Goal: Communication & Community: Connect with others

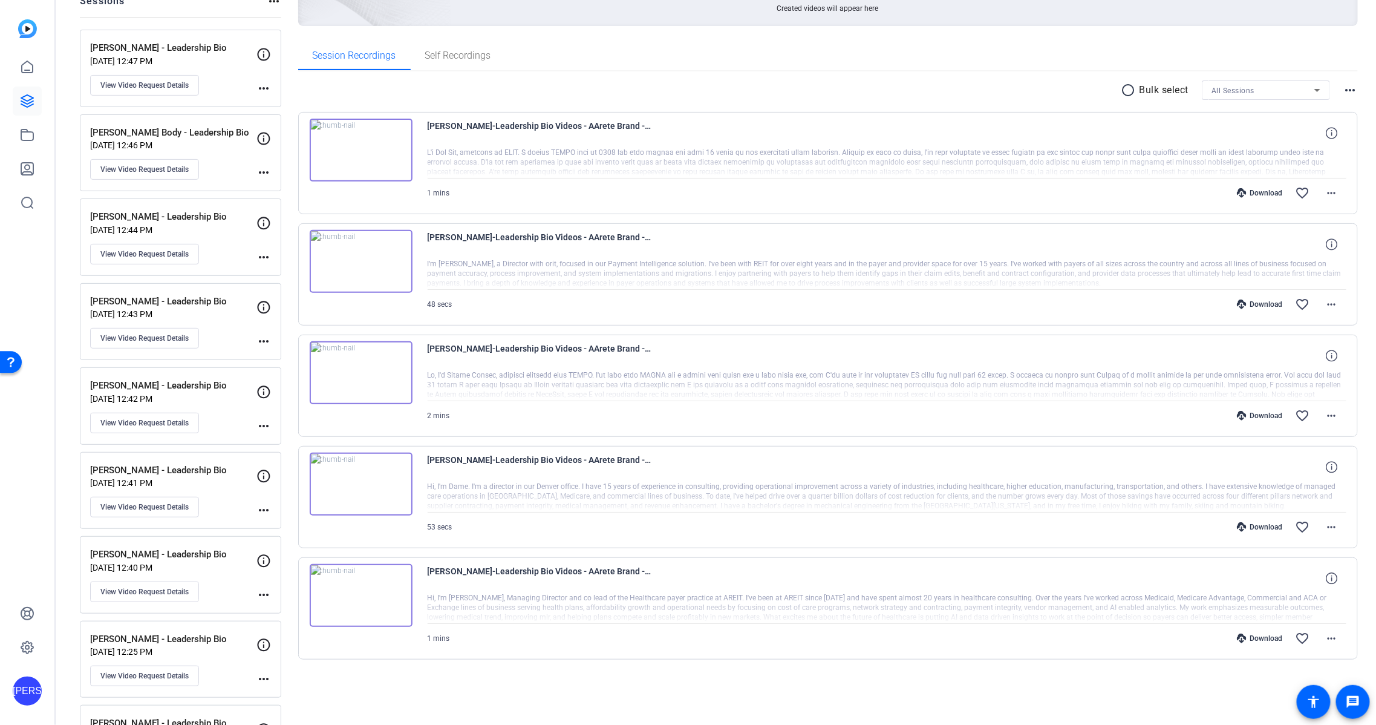
scroll to position [155, 0]
click at [853, 62] on div "Session Recordings Self Recordings" at bounding box center [828, 54] width 1061 height 29
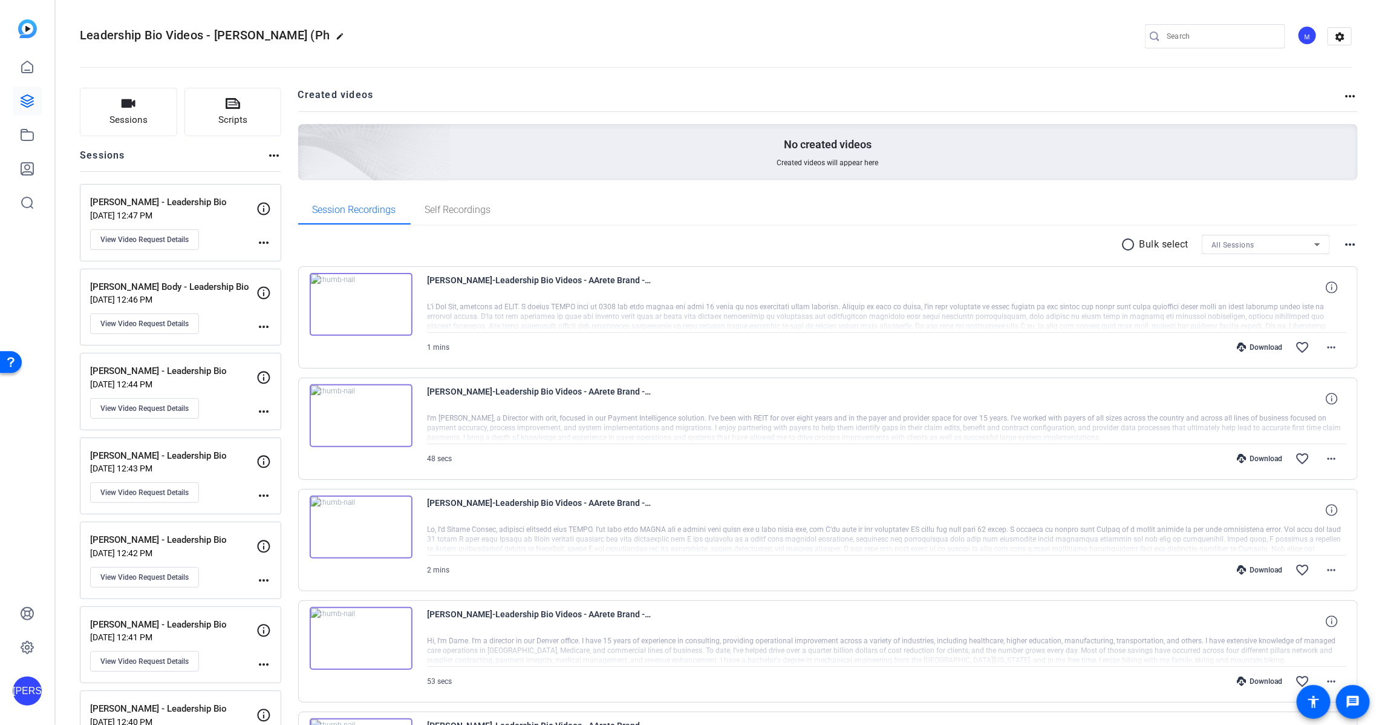
click at [1311, 38] on div "M" at bounding box center [1308, 35] width 20 height 20
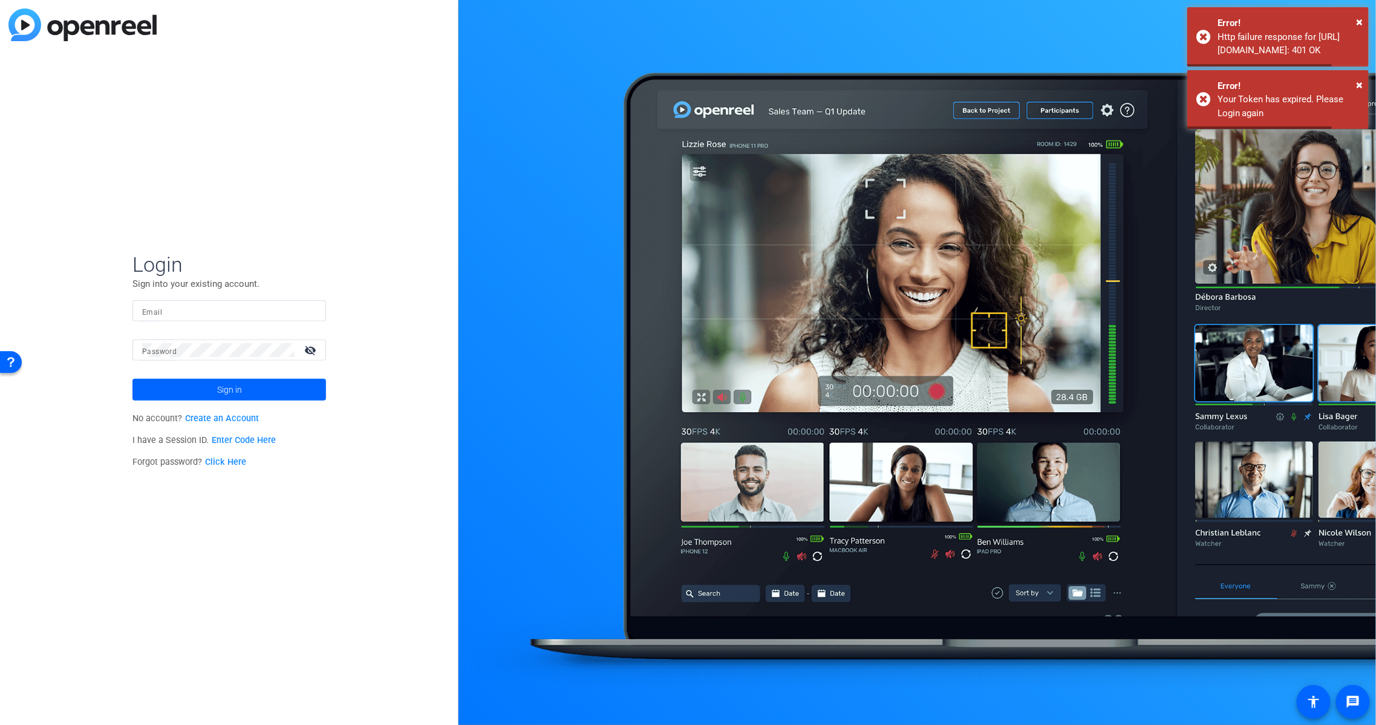
type input "[EMAIL_ADDRESS][DOMAIN_NAME]"
click at [232, 391] on span "Sign in" at bounding box center [229, 389] width 25 height 30
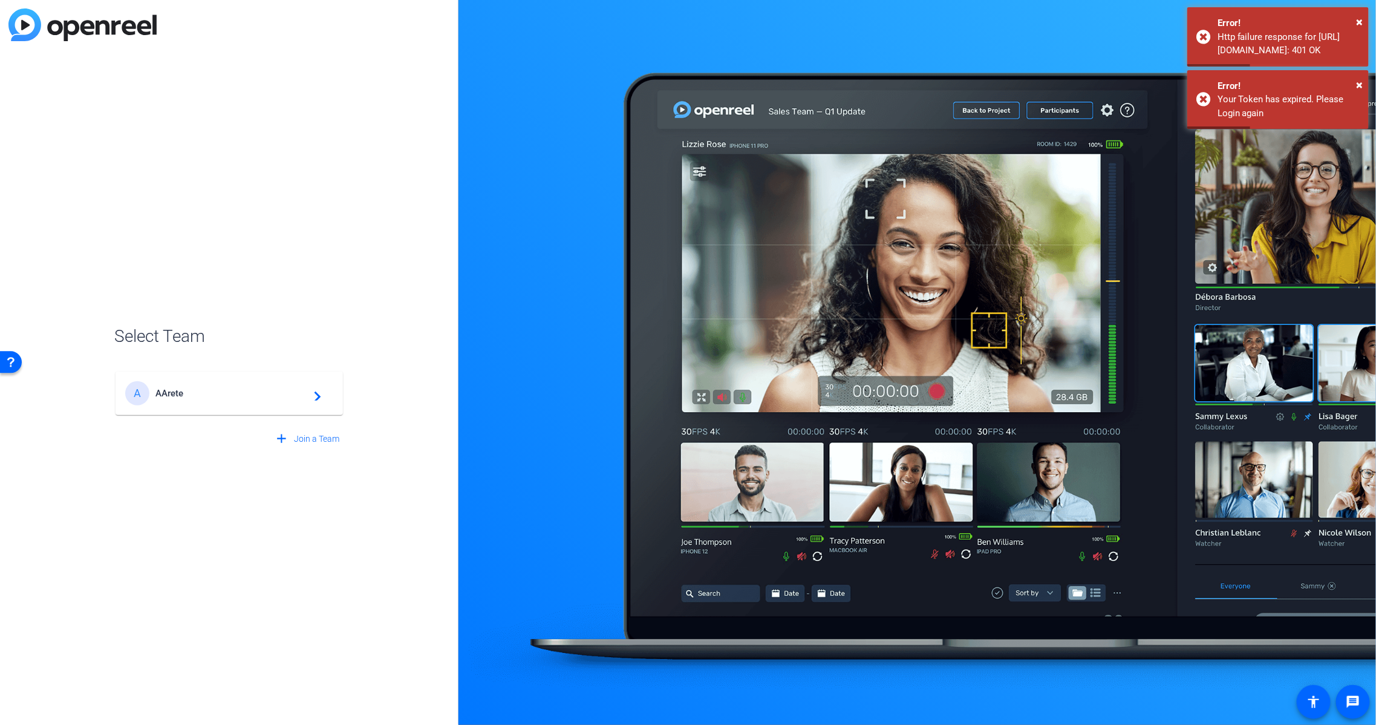
click at [233, 390] on span "AArete" at bounding box center [230, 393] width 151 height 11
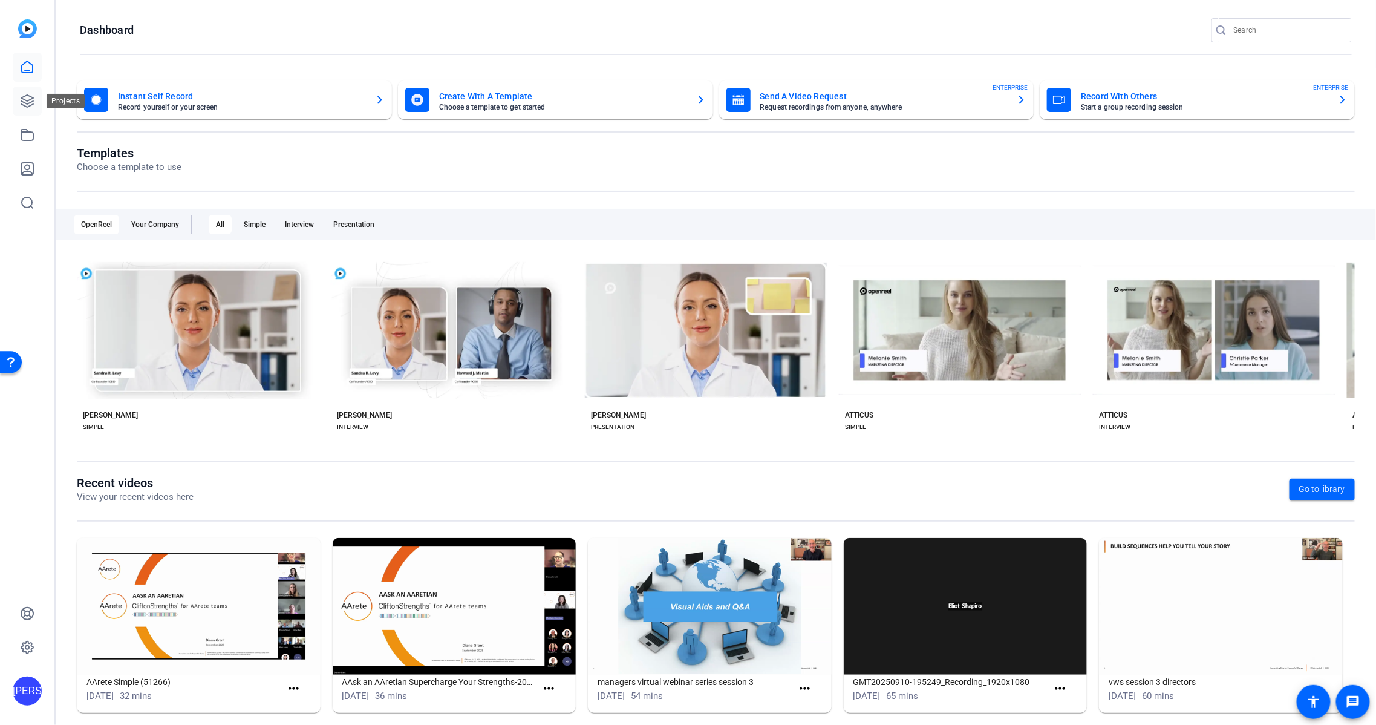
click at [32, 100] on icon at bounding box center [27, 101] width 15 height 15
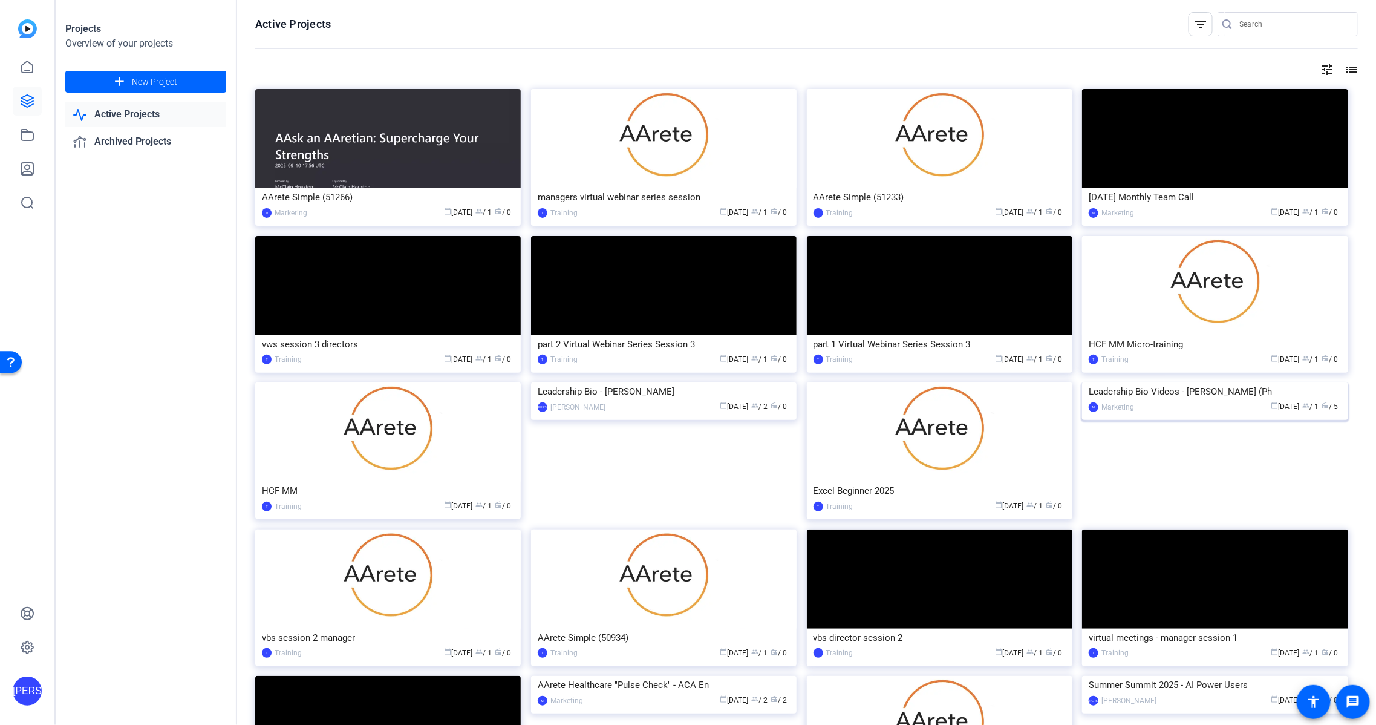
click at [1218, 413] on div "calendar_today [DATE] group / 1 radio / 5" at bounding box center [1240, 406] width 201 height 13
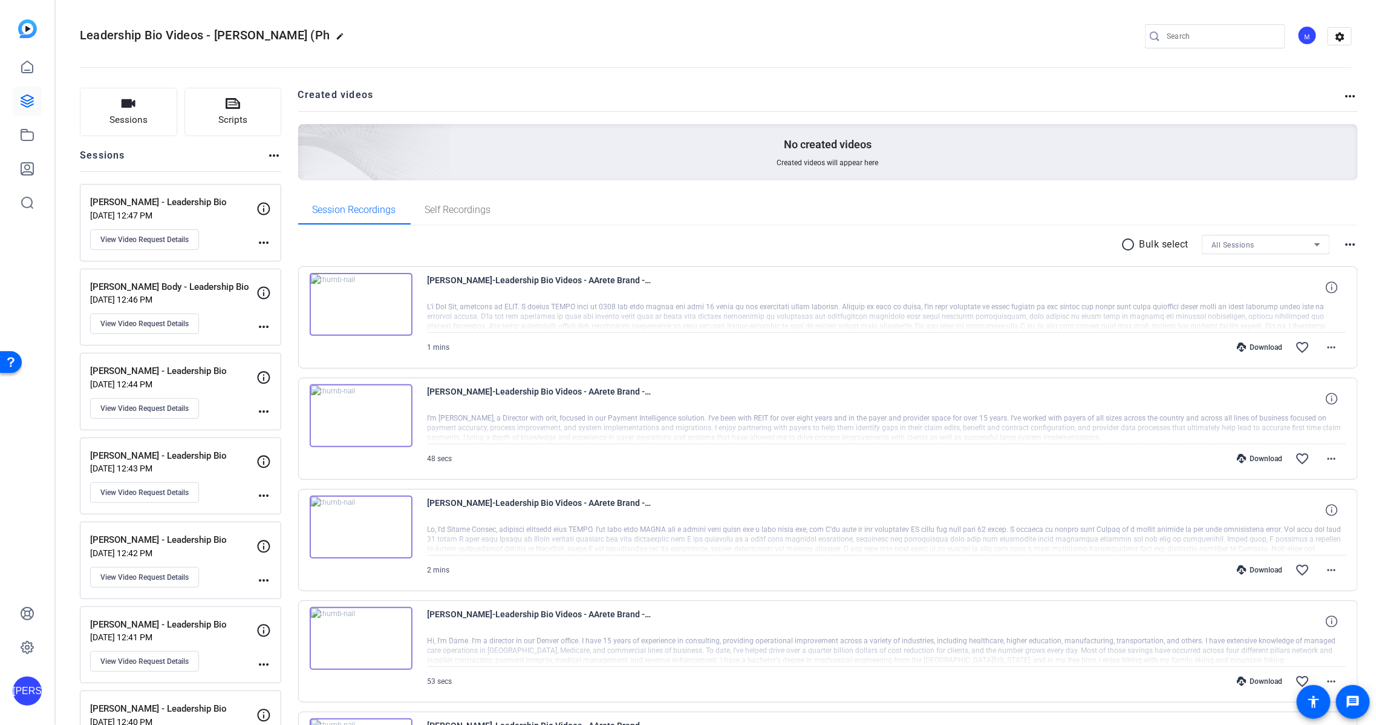
click at [1317, 38] on div "M" at bounding box center [1308, 35] width 20 height 20
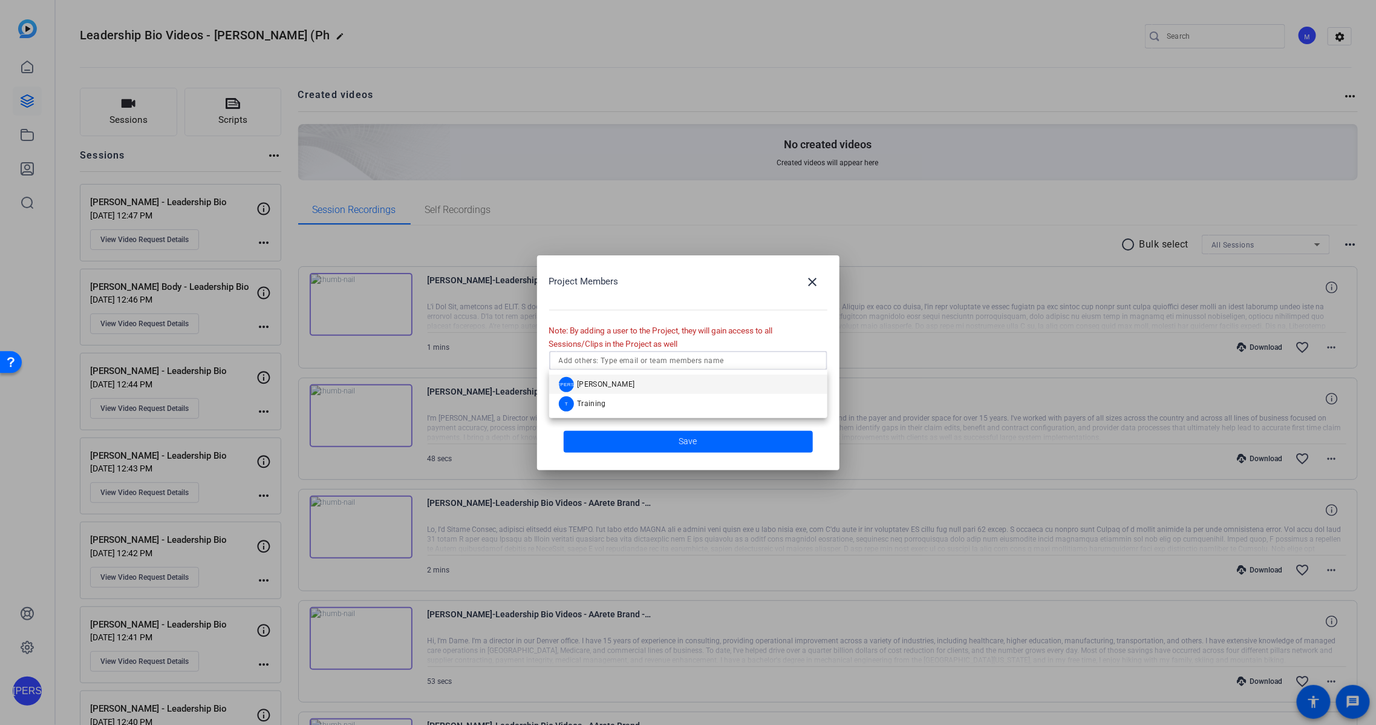
click at [741, 365] on input "text" at bounding box center [688, 360] width 259 height 15
click at [728, 375] on mat-option "JA [PERSON_NAME]" at bounding box center [688, 383] width 278 height 19
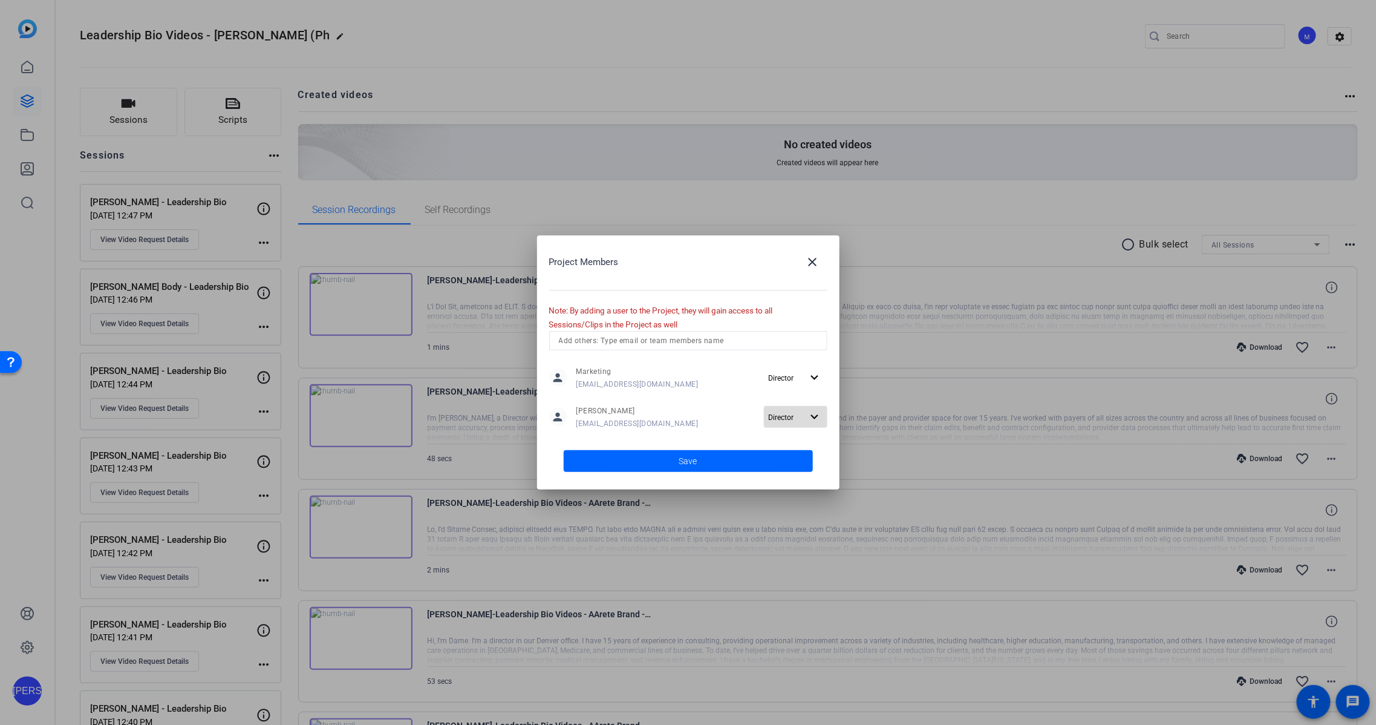
click at [809, 420] on mat-icon "expand_more" at bounding box center [815, 417] width 15 height 15
drag, startPoint x: 874, startPoint y: 382, endPoint x: 857, endPoint y: 389, distance: 18.4
click at [874, 382] on div at bounding box center [688, 362] width 1376 height 725
click at [704, 453] on span at bounding box center [688, 460] width 249 height 29
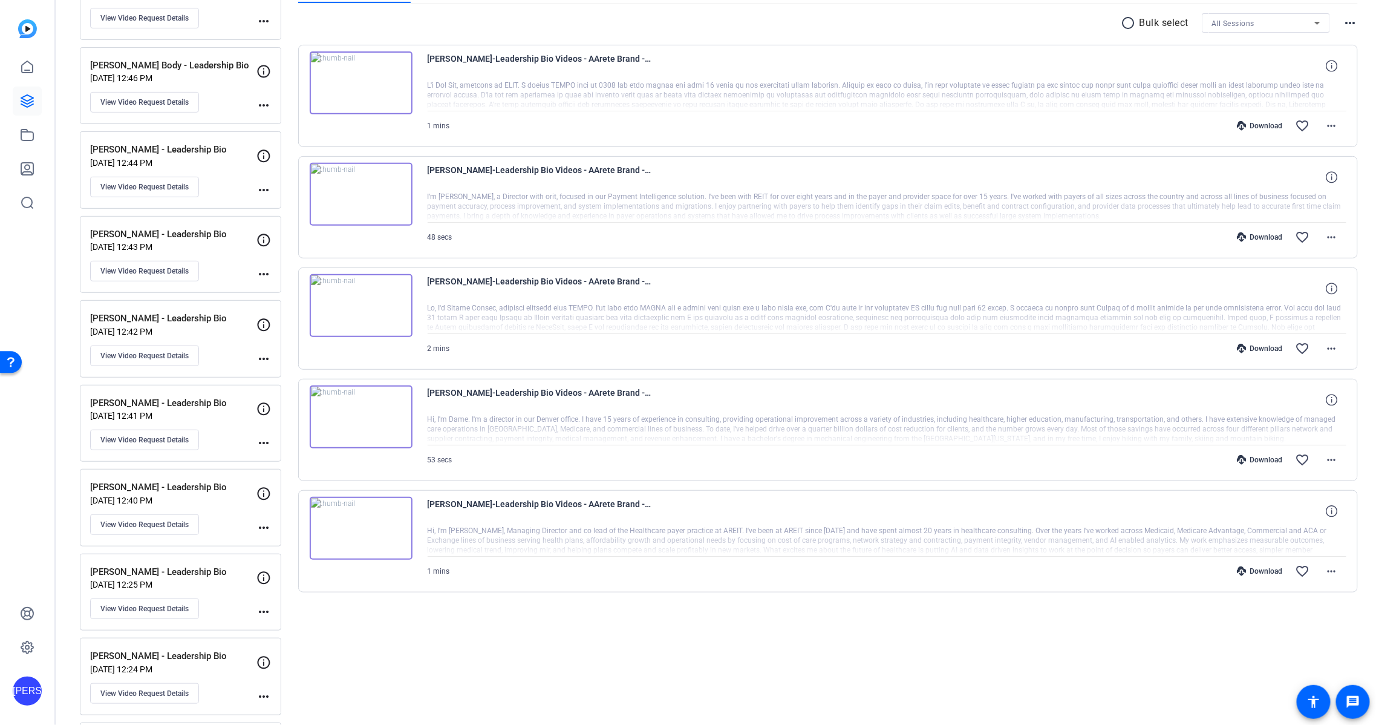
scroll to position [189, 0]
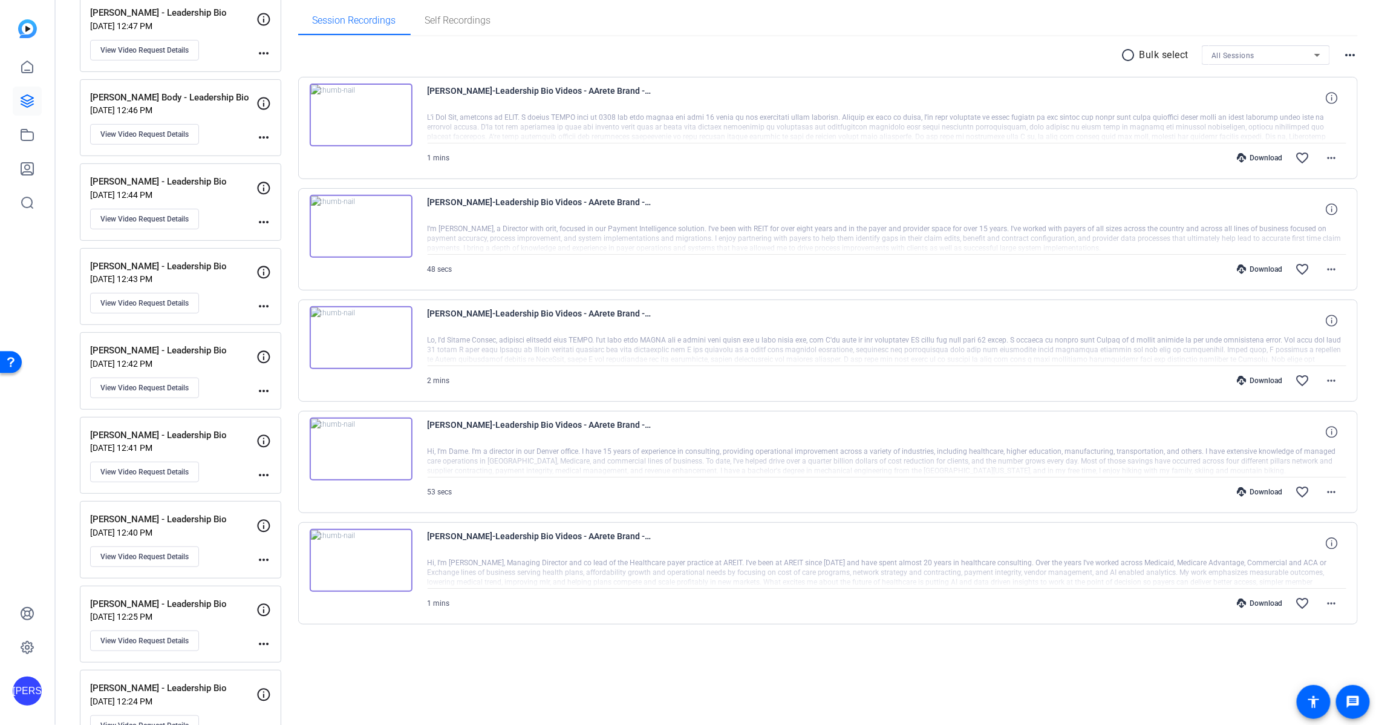
click at [1175, 644] on div "radio_button_unchecked Bulk select All Sessions more_horiz [PERSON_NAME]-Leader…" at bounding box center [828, 349] width 1061 height 627
